Goal: Check status

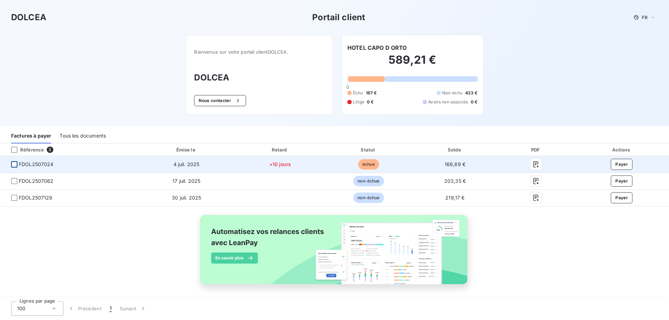
click at [16, 165] on div at bounding box center [14, 164] width 6 height 6
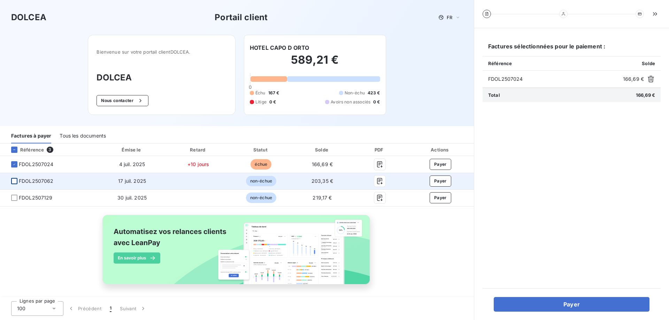
click at [14, 180] on div at bounding box center [14, 181] width 6 height 6
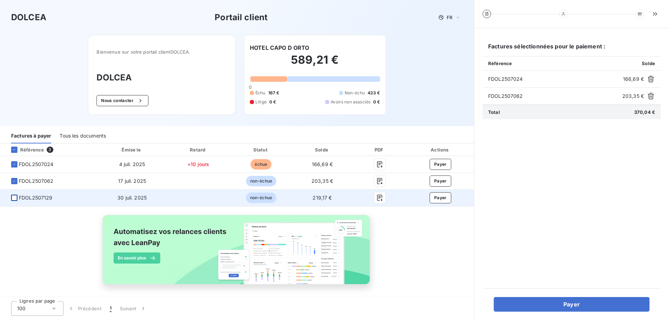
click at [15, 200] on div at bounding box center [14, 198] width 6 height 6
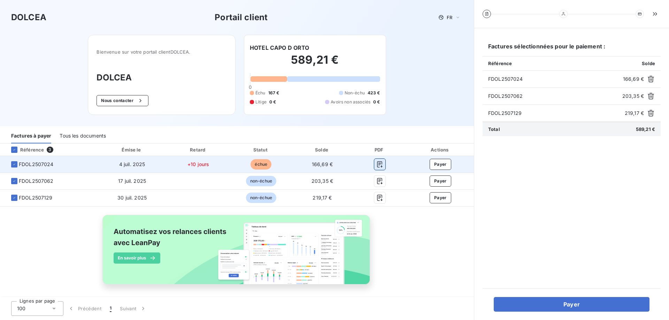
click at [377, 164] on icon "button" at bounding box center [379, 164] width 5 height 6
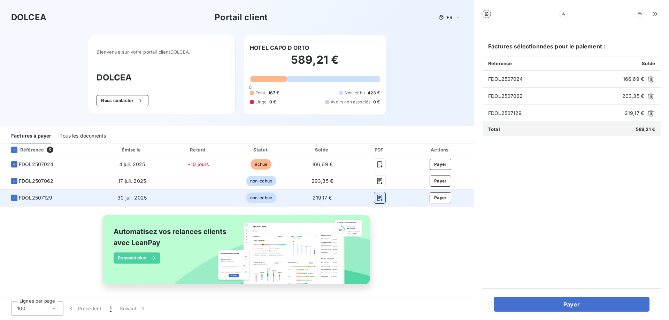
click at [376, 199] on icon "button" at bounding box center [379, 197] width 7 height 7
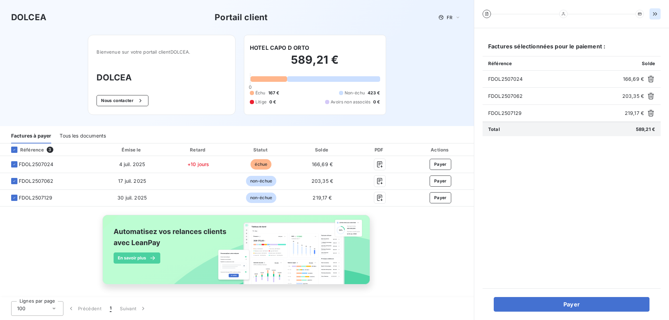
drag, startPoint x: 163, startPoint y: 22, endPoint x: 657, endPoint y: 14, distance: 494.0
click at [657, 14] on icon "button" at bounding box center [654, 13] width 7 height 7
